Goal: Information Seeking & Learning: Learn about a topic

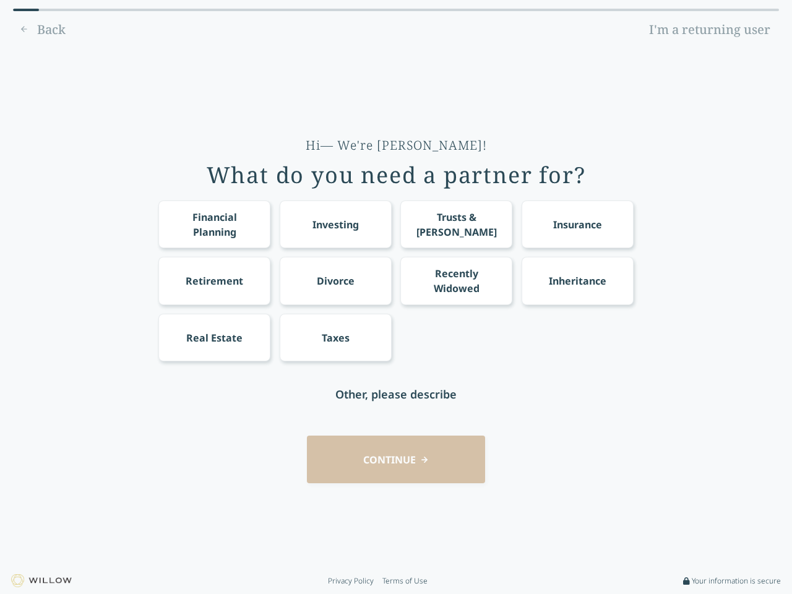
click at [396, 297] on div "Financial Planning Investing Trusts & [PERSON_NAME] Insurance Retirement Divorc…" at bounding box center [395, 280] width 475 height 161
click at [214, 224] on div "Financial Planning" at bounding box center [214, 225] width 89 height 30
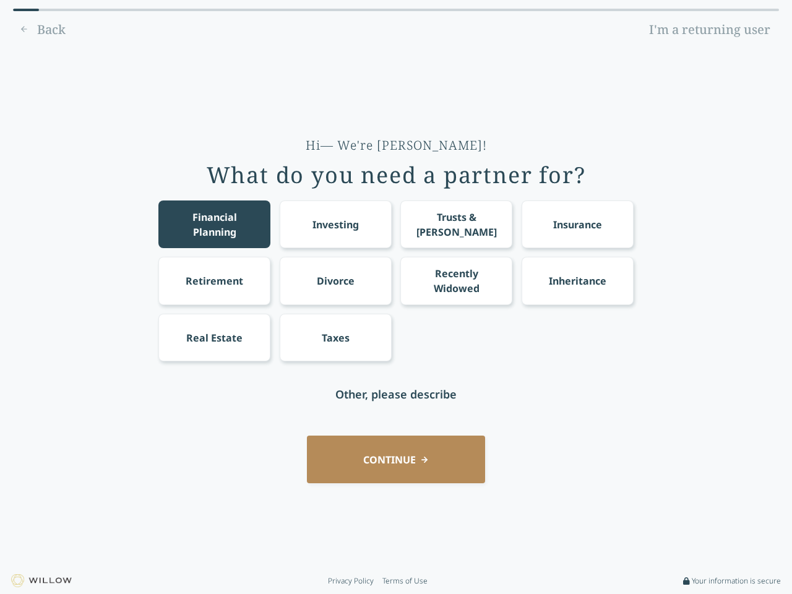
click at [335, 224] on div "Investing" at bounding box center [335, 224] width 46 height 15
click at [456, 224] on div "Trusts & [PERSON_NAME]" at bounding box center [456, 225] width 89 height 30
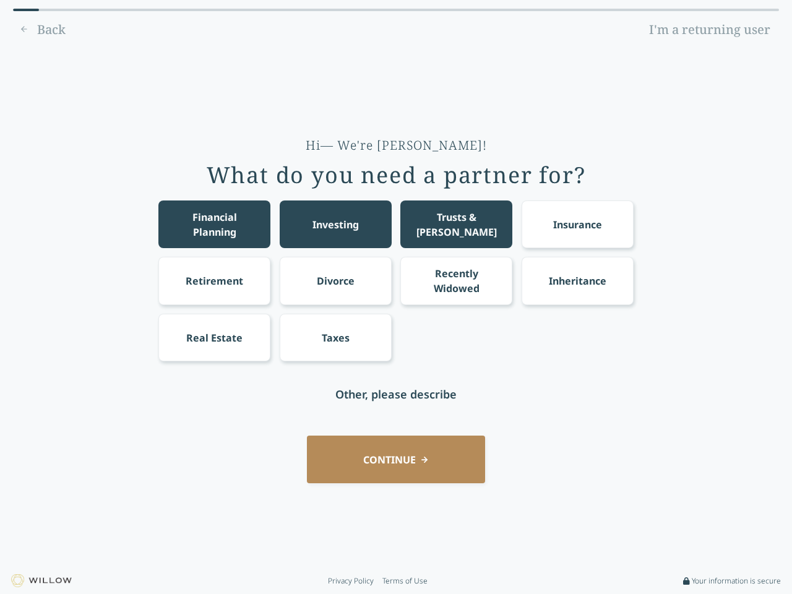
click at [577, 224] on div "Insurance" at bounding box center [577, 224] width 49 height 15
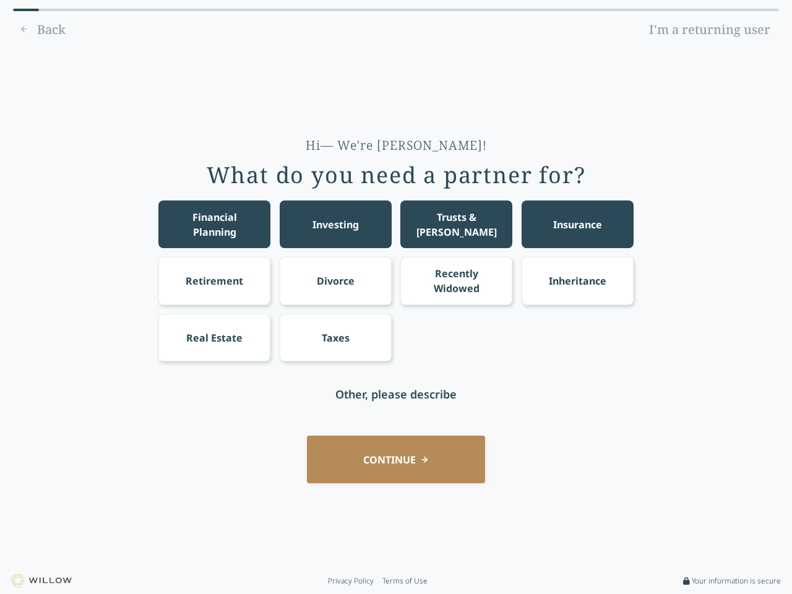
click at [214, 280] on div "Retirement" at bounding box center [215, 280] width 58 height 15
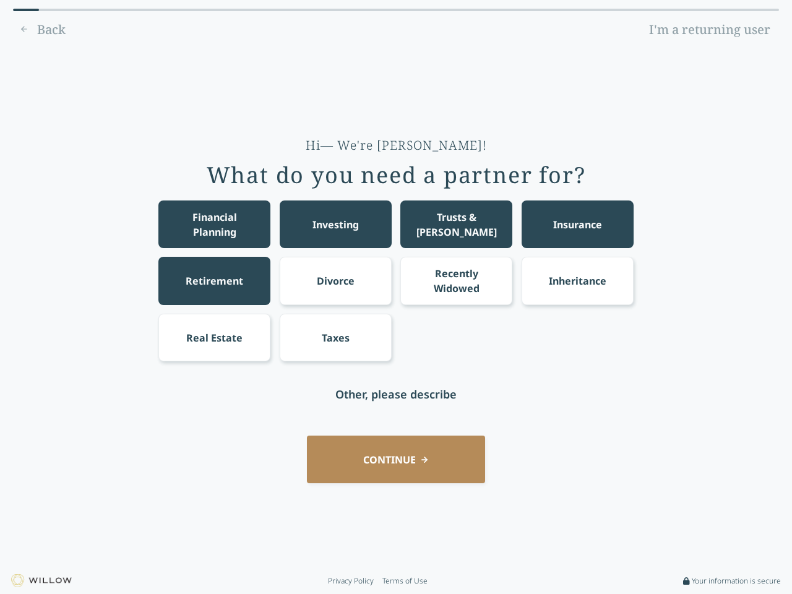
click at [335, 280] on div "Divorce" at bounding box center [336, 280] width 38 height 15
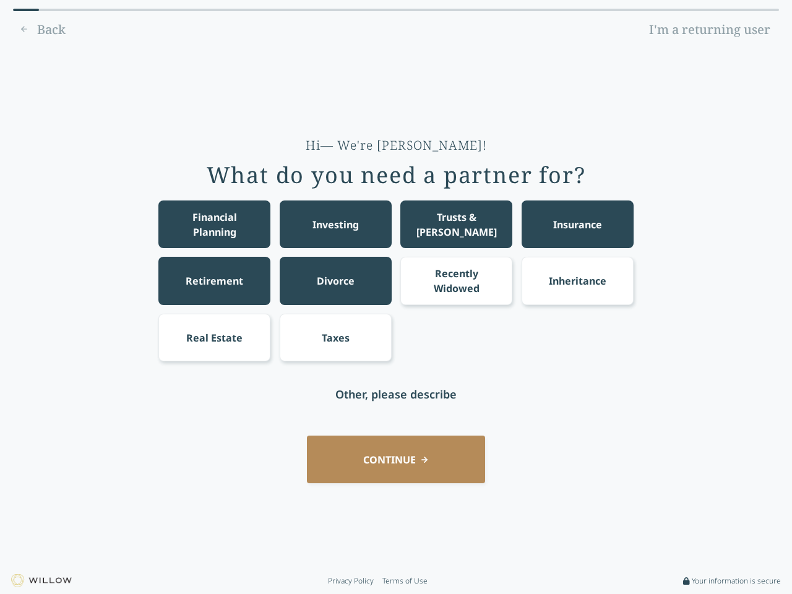
click at [456, 280] on div "Recently Widowed" at bounding box center [456, 281] width 89 height 30
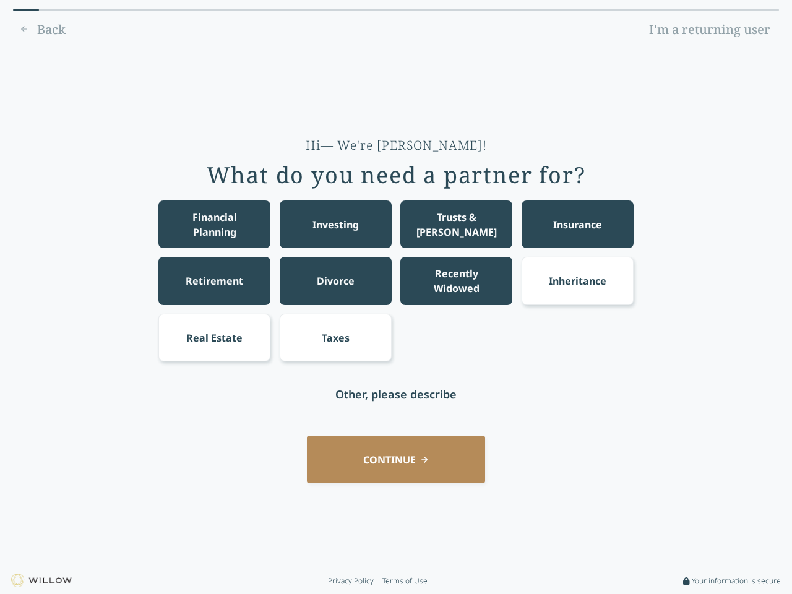
click at [577, 280] on div "Inheritance" at bounding box center [578, 280] width 58 height 15
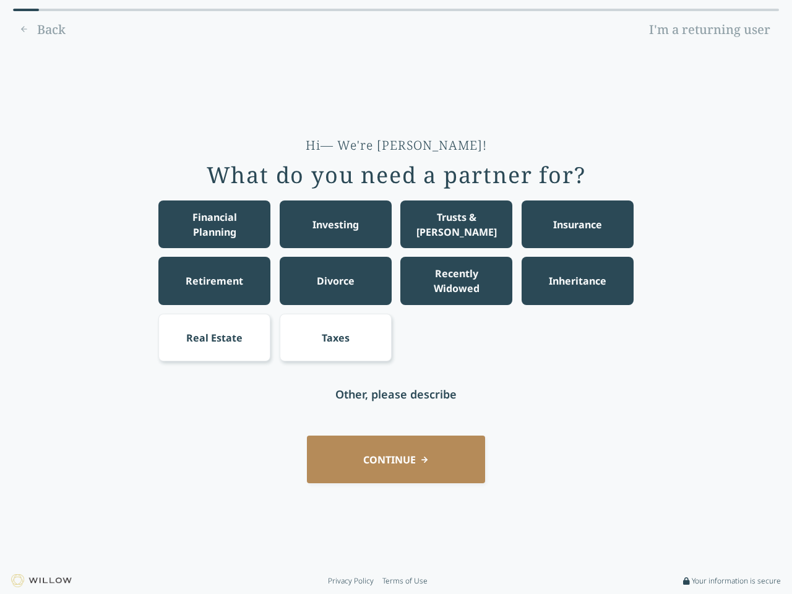
click at [214, 337] on div "Real Estate" at bounding box center [214, 337] width 56 height 15
